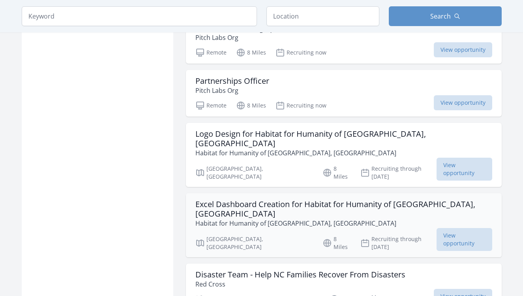
scroll to position [867, 0]
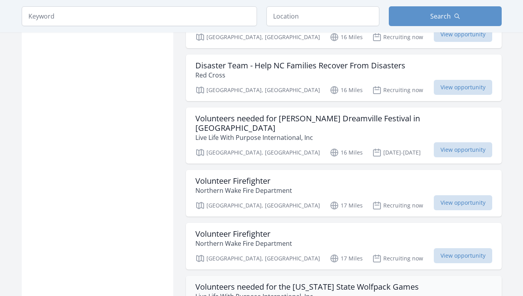
scroll to position [871, 0]
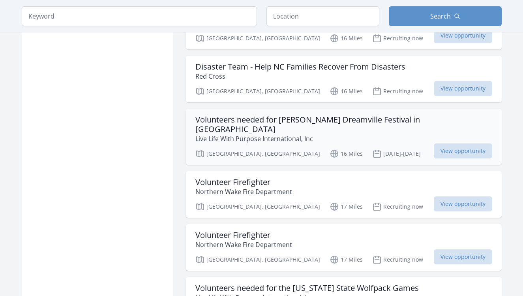
click at [307, 115] on h3 "Volunteers needed for J Cole Dreamville Festival in Raleigh" at bounding box center [343, 124] width 297 height 19
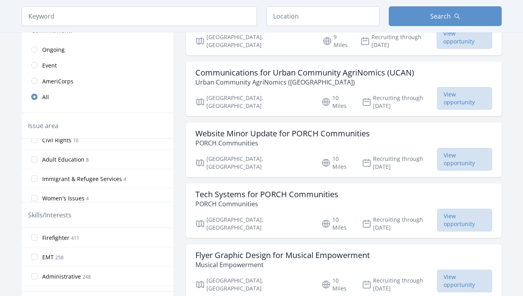
scroll to position [456, 0]
click at [102, 178] on span "Immigrant & Refugee Services" at bounding box center [82, 176] width 80 height 8
click at [37, 178] on input "Immigrant & Refugee Services 4" at bounding box center [34, 175] width 6 height 6
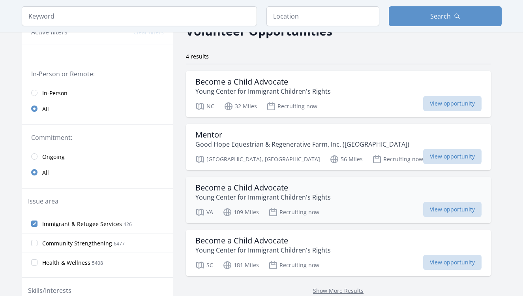
scroll to position [45, 0]
click at [379, 140] on div "Mentor Good Hope Equestrian & Regenerative Farm, Inc. (GHERF)" at bounding box center [338, 139] width 286 height 19
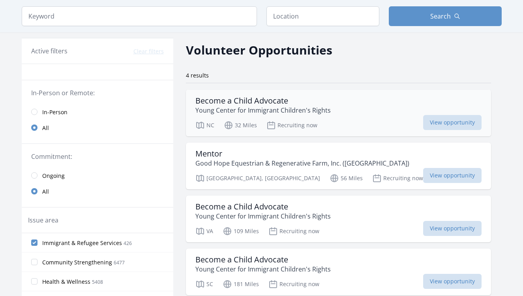
scroll to position [24, 0]
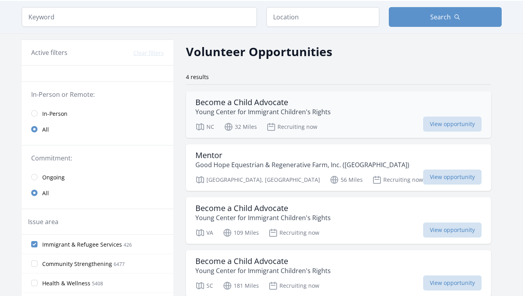
click at [343, 105] on div "Become a Child Advocate Young Center for Immigrant Children's Rights" at bounding box center [338, 106] width 286 height 19
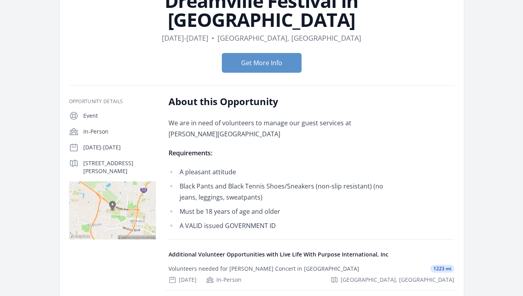
scroll to position [89, 0]
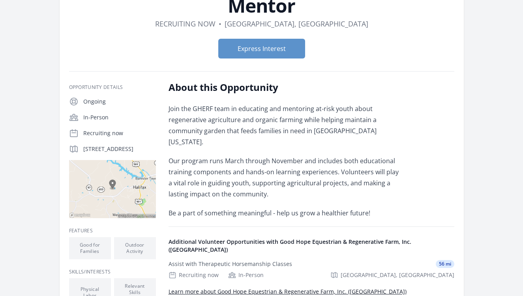
scroll to position [64, 0]
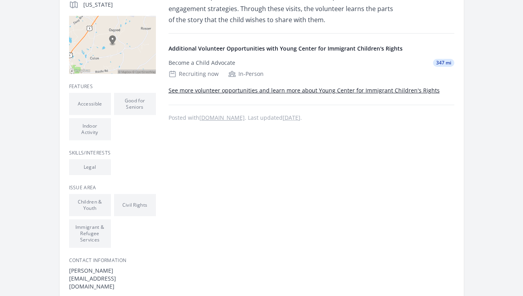
scroll to position [209, 0]
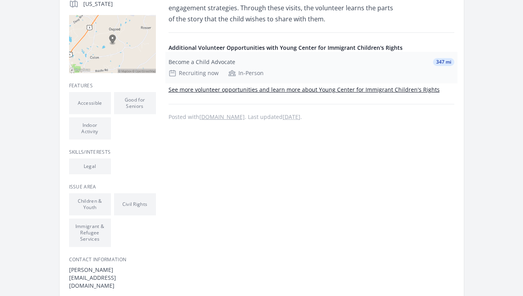
click at [204, 67] on div "Become a Child Advocate 347 mi Recruiting now In-Person" at bounding box center [311, 68] width 292 height 32
